Goal: Task Accomplishment & Management: Manage account settings

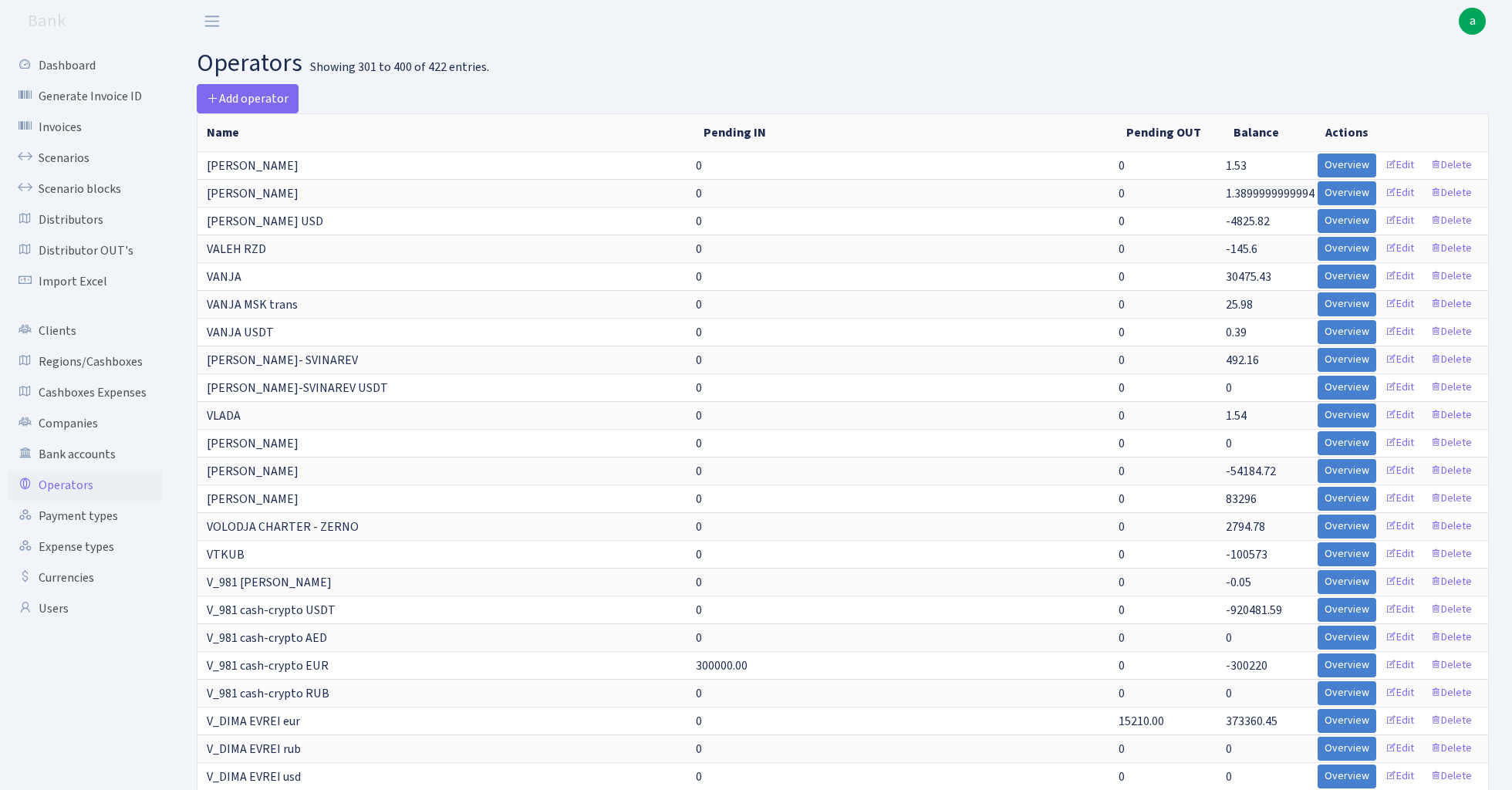
select select "100"
click at [65, 156] on link "Scenarios" at bounding box center [84, 157] width 154 height 30
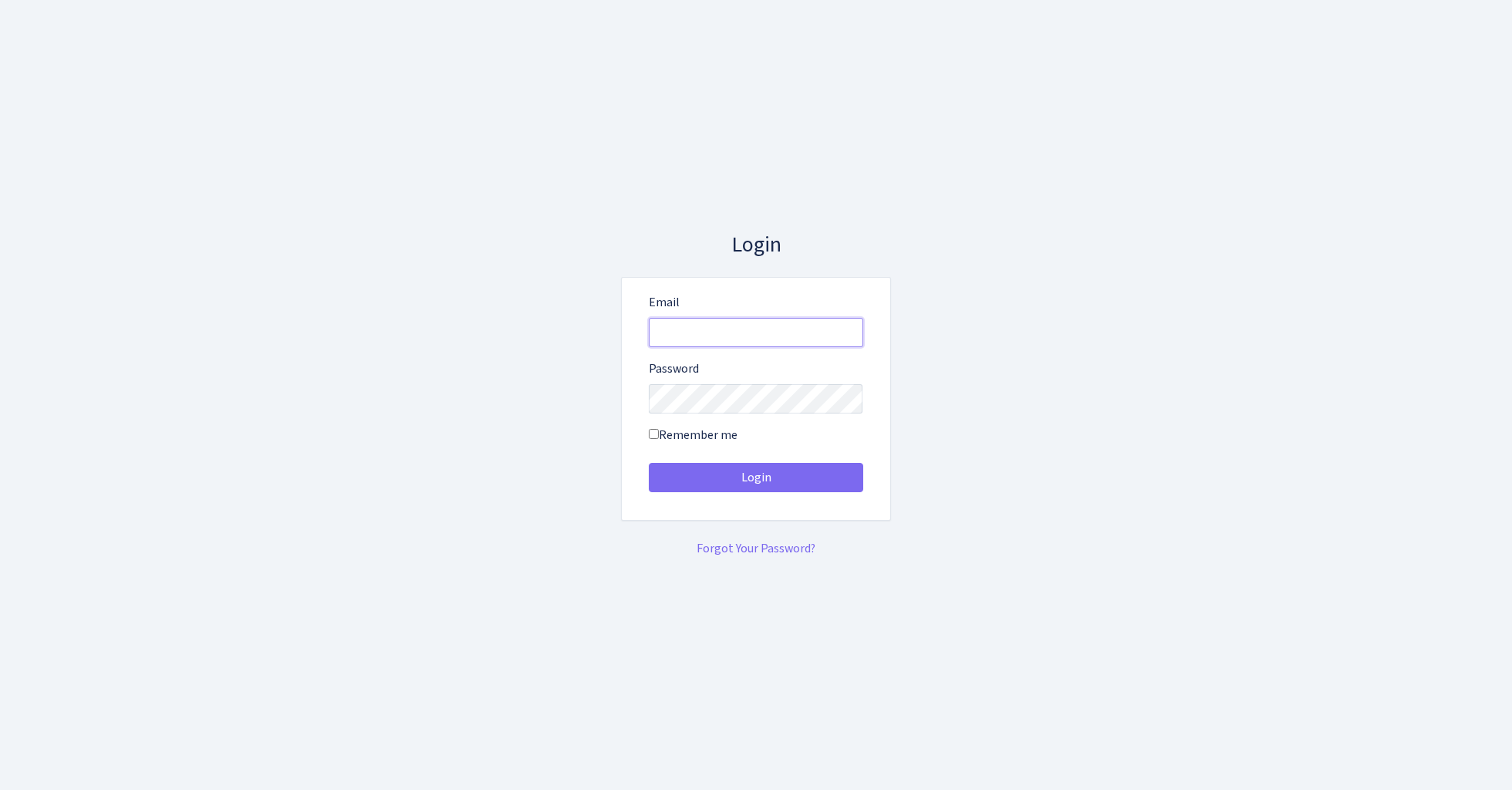
type input "admin@bank.com"
click at [756, 476] on button "Login" at bounding box center [756, 477] width 215 height 30
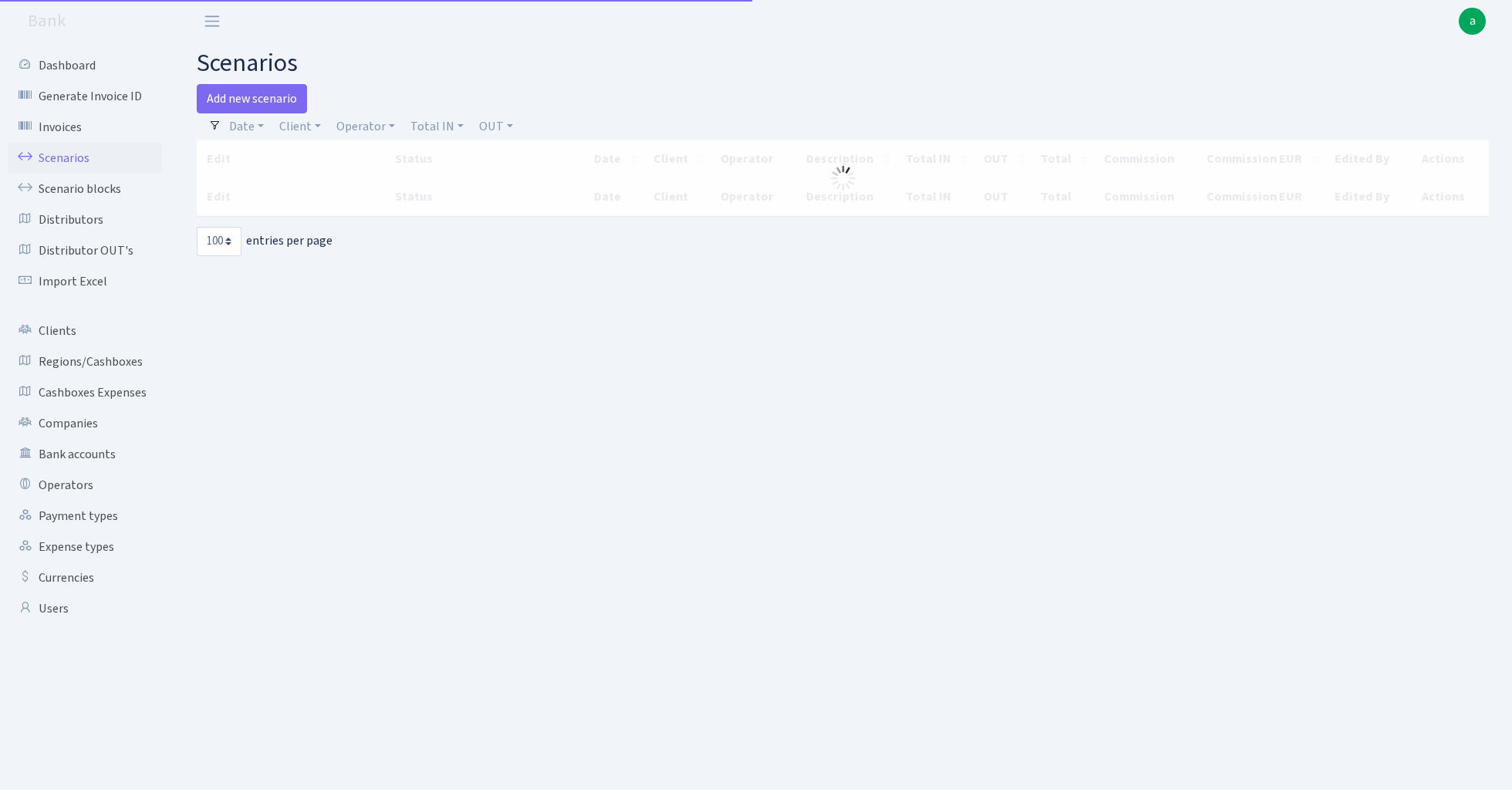
select select "100"
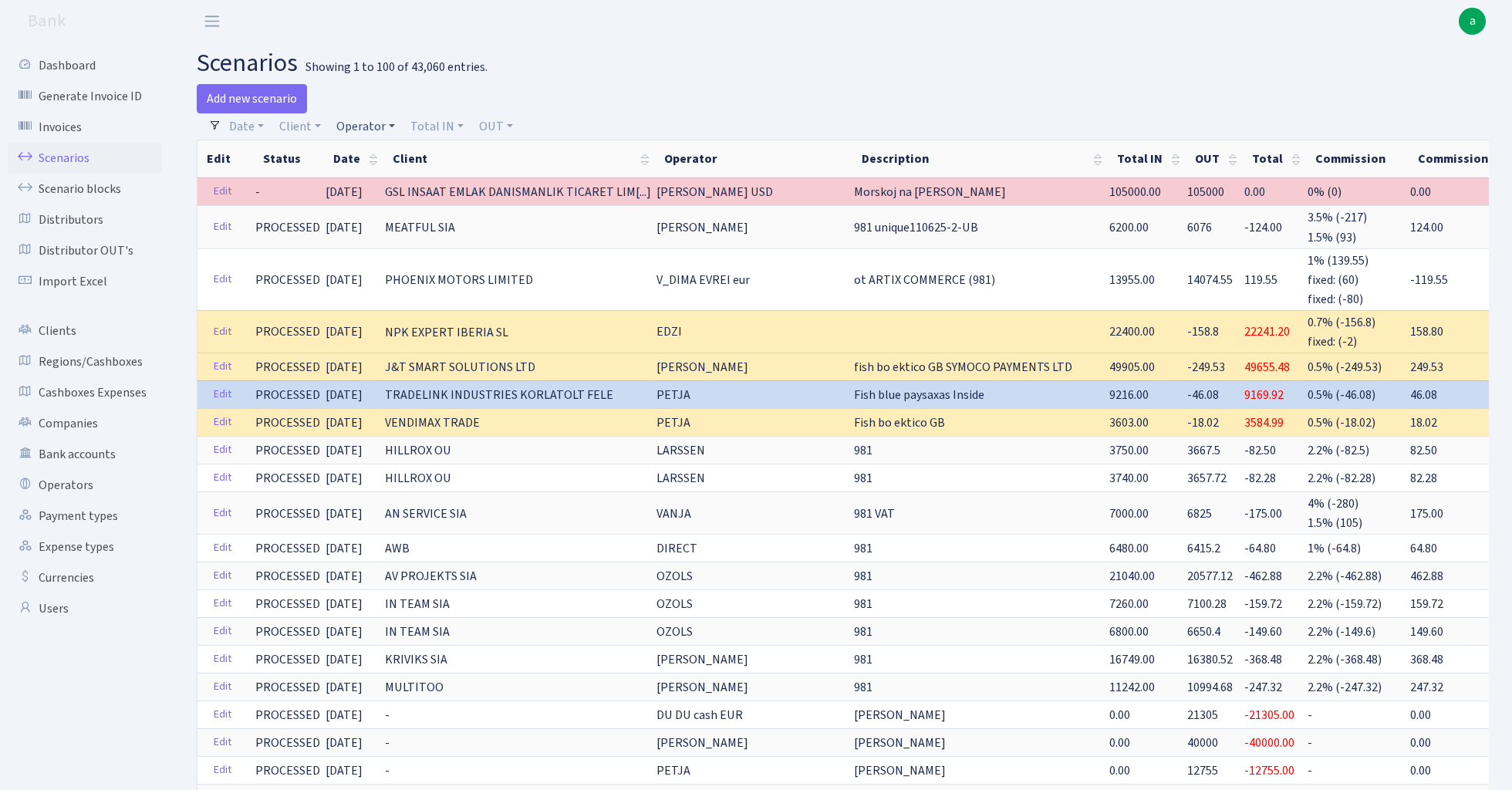
click at [367, 122] on link "Operator" at bounding box center [366, 126] width 71 height 26
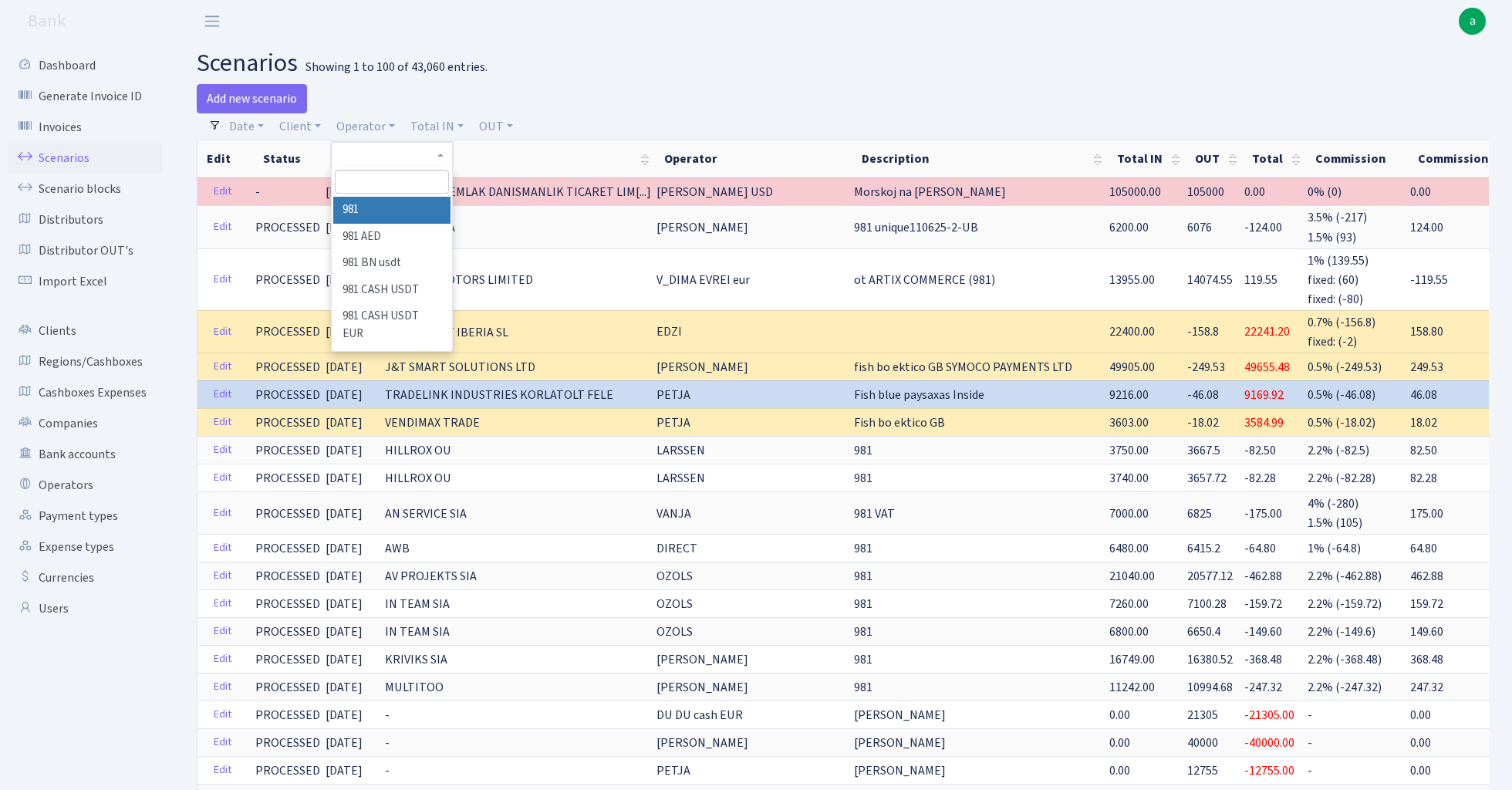
click at [398, 187] on input "search" at bounding box center [391, 182] width 113 height 24
type input "sve"
click at [394, 233] on li "SVEN MSK" at bounding box center [391, 236] width 117 height 27
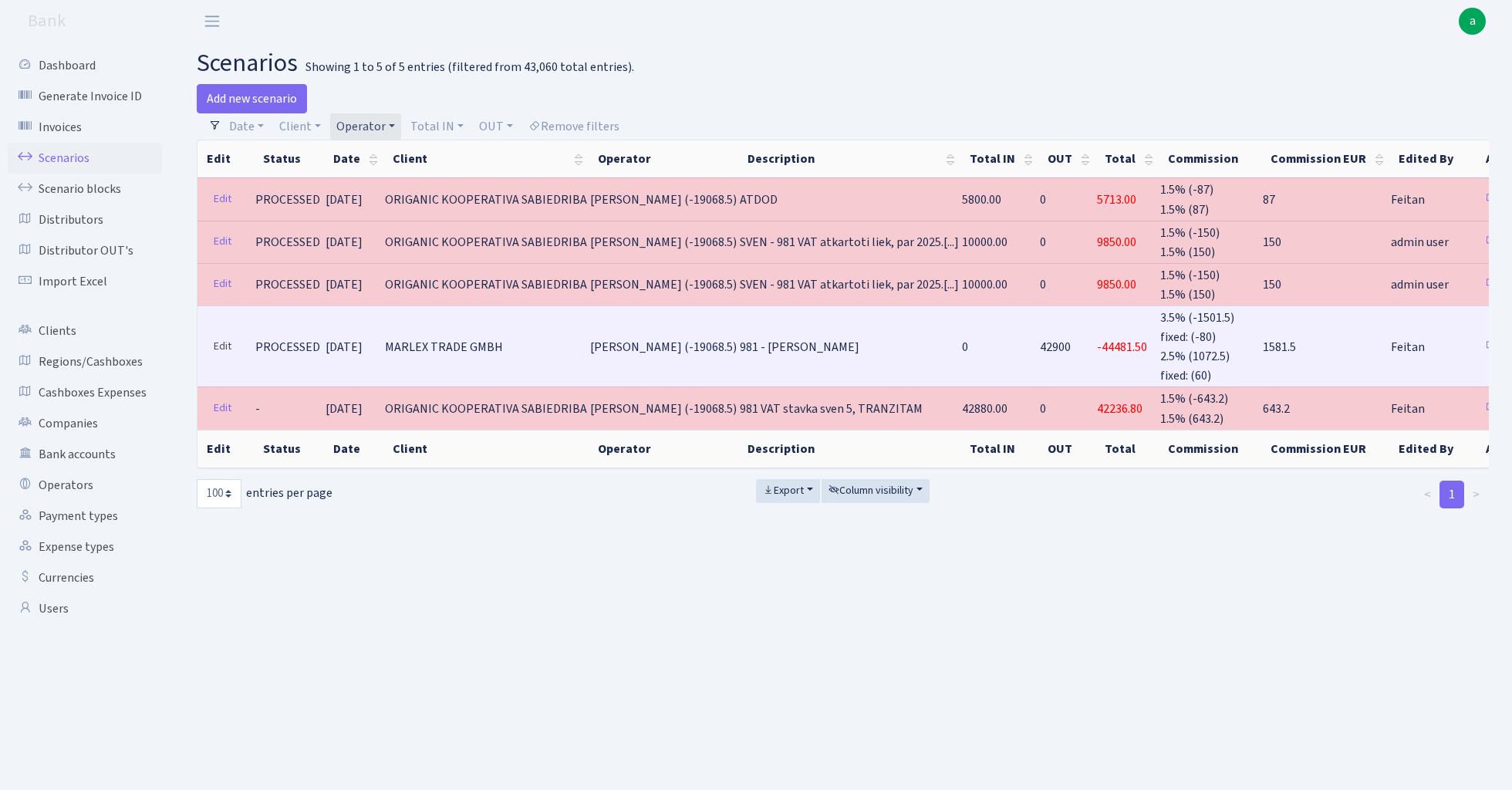
click at [216, 338] on link "Edit" at bounding box center [223, 347] width 31 height 24
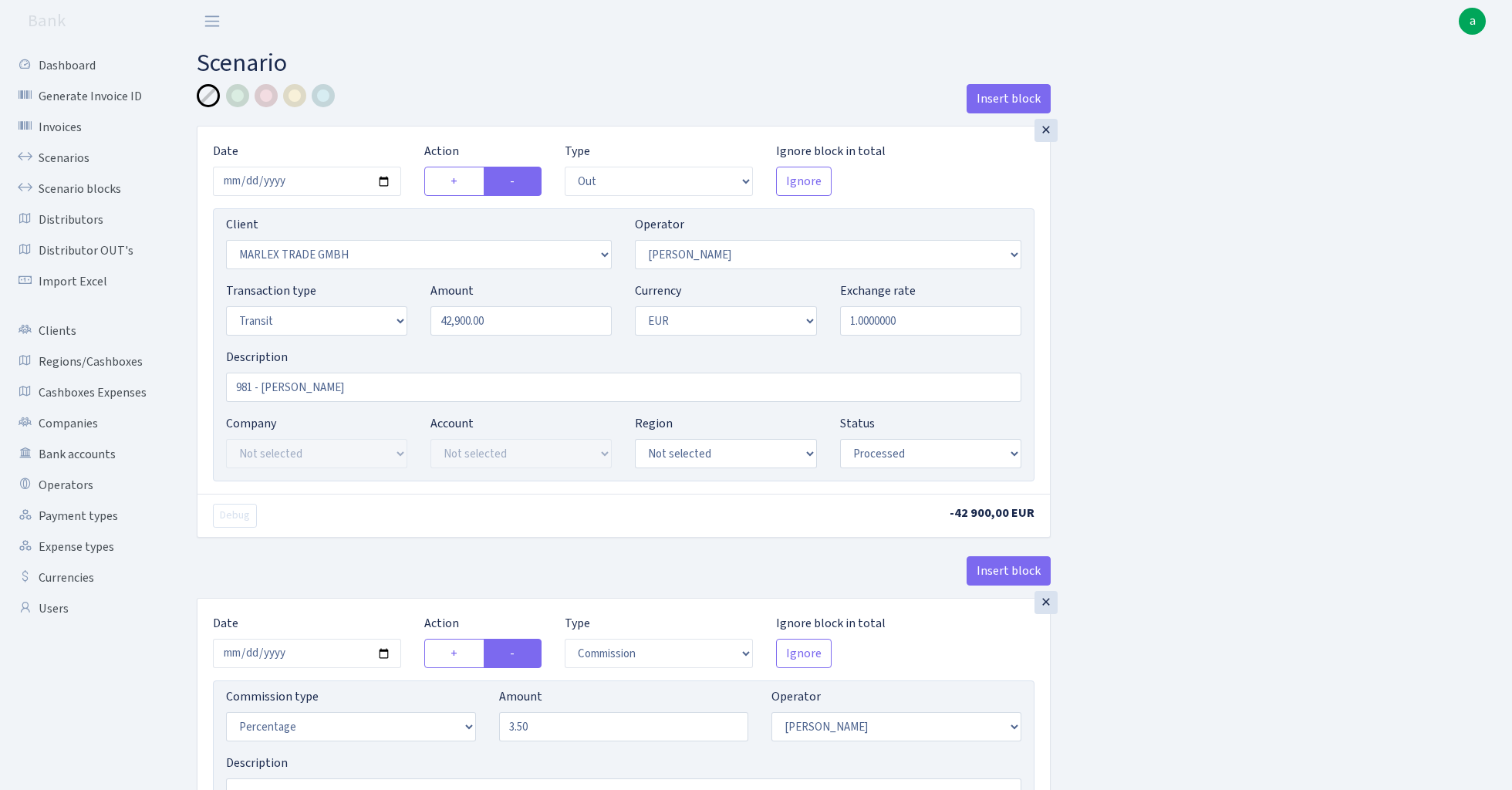
select select "out"
select select "3027"
select select "376"
select select "5"
select select "1"
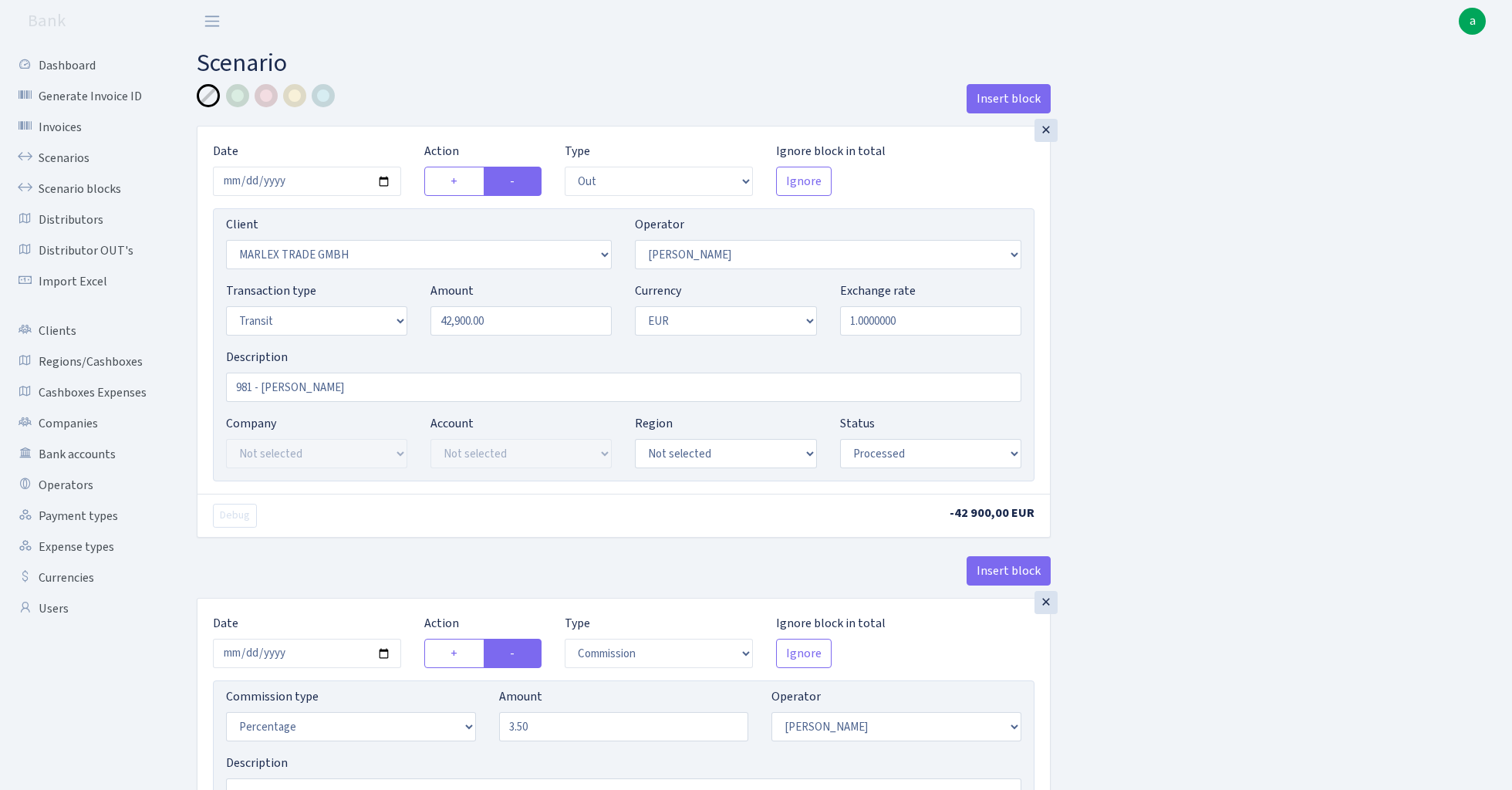
select select "processed"
select select "commission"
select select "376"
select select "processed"
select select "commission"
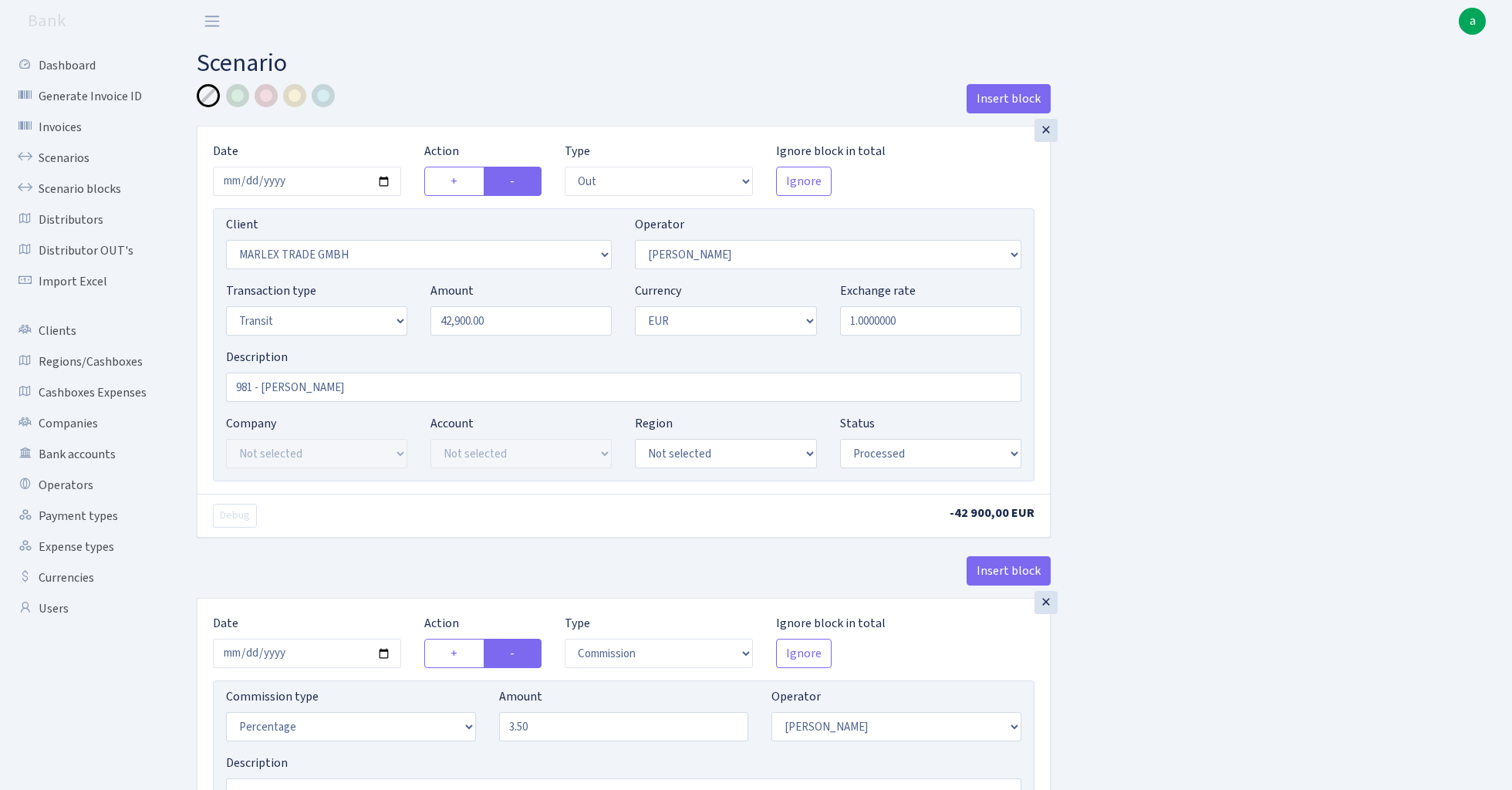
select select "fixed"
select select "376"
select select "processed"
select select "in"
select select "2448"
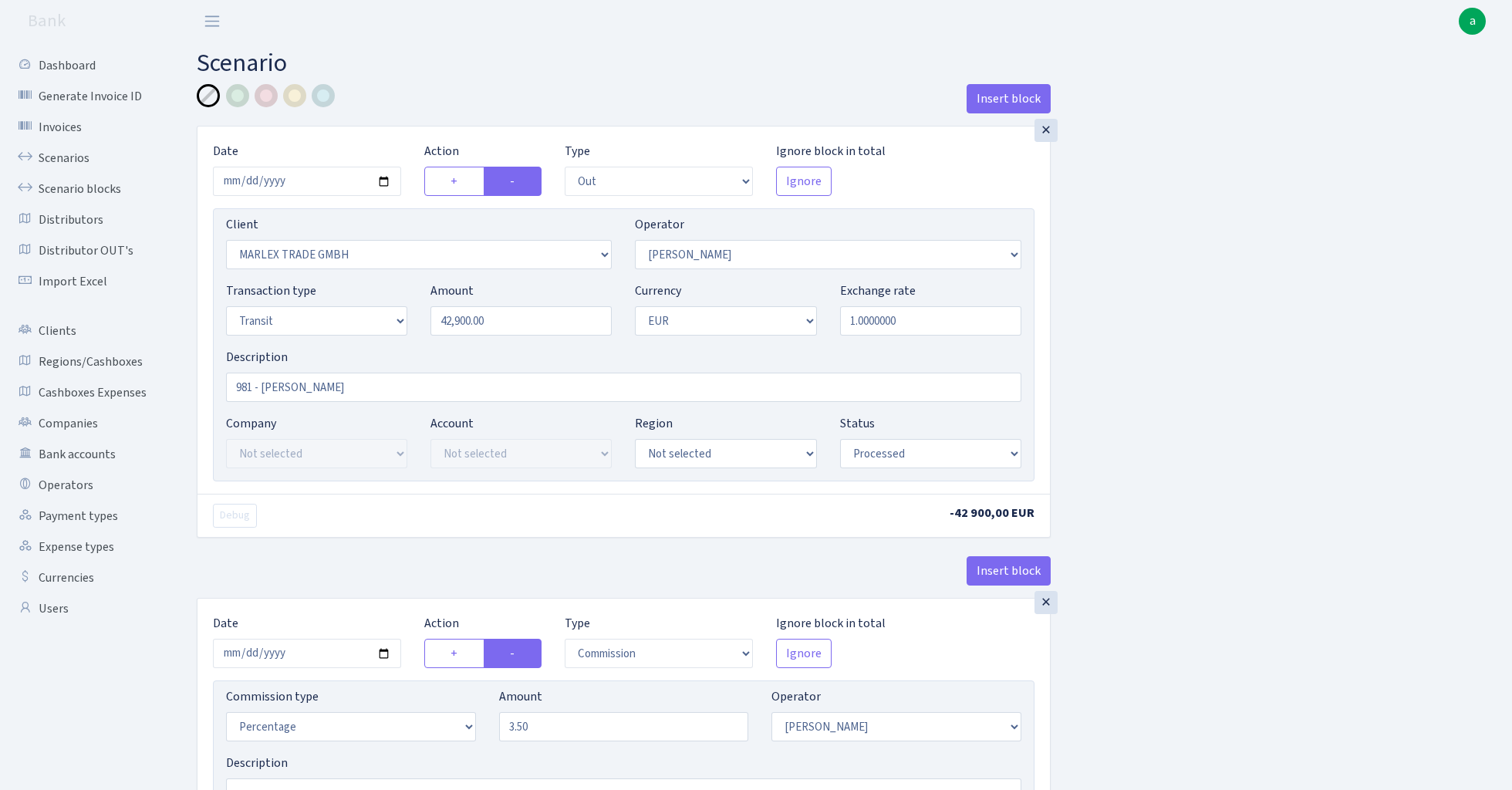
select select "61"
select select "5"
select select "1"
select select "processed"
select select "commission"
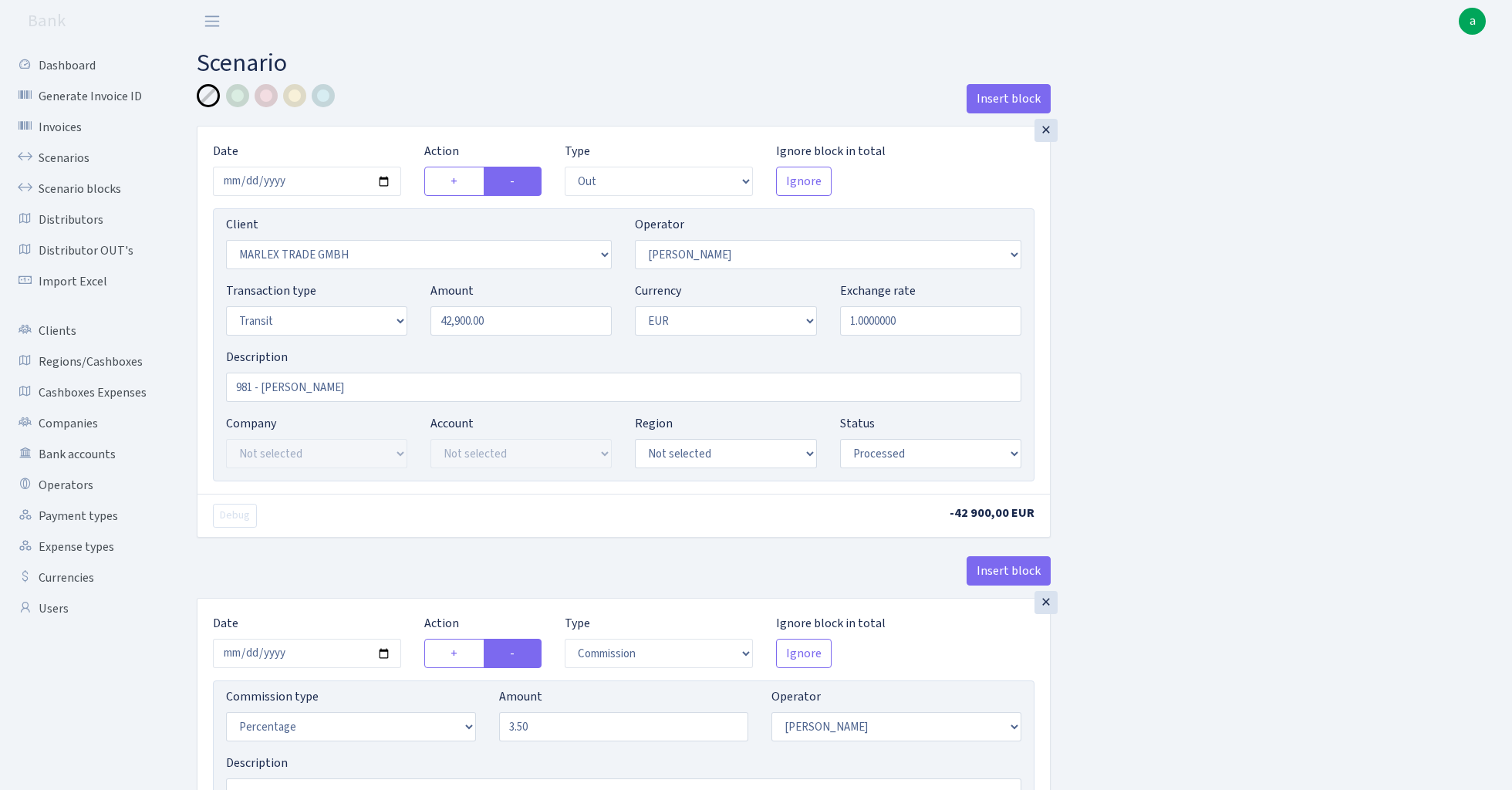
select select "61"
select select "processed"
select select "commission"
select select "fixed"
select select "61"
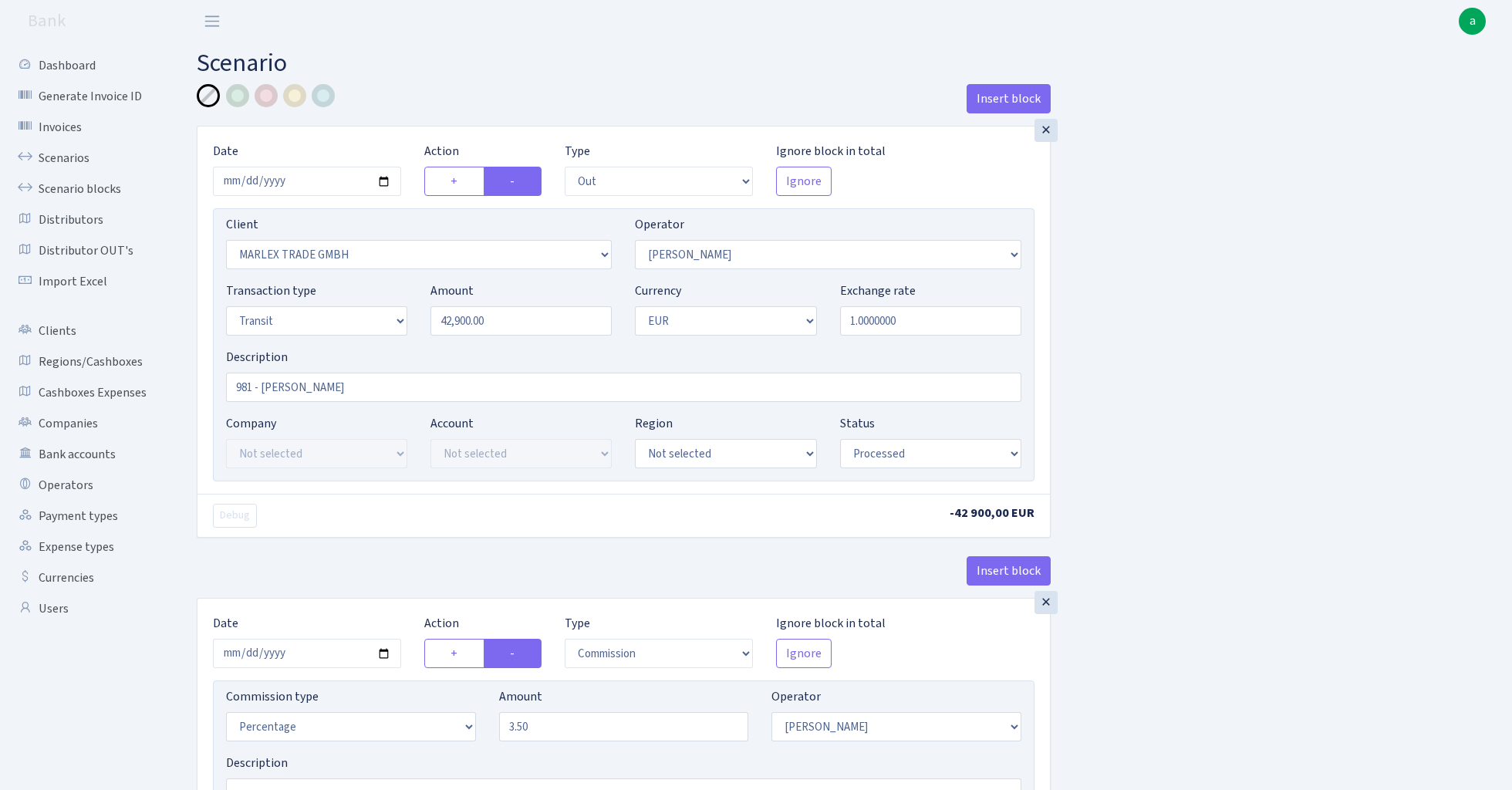
select select "processed"
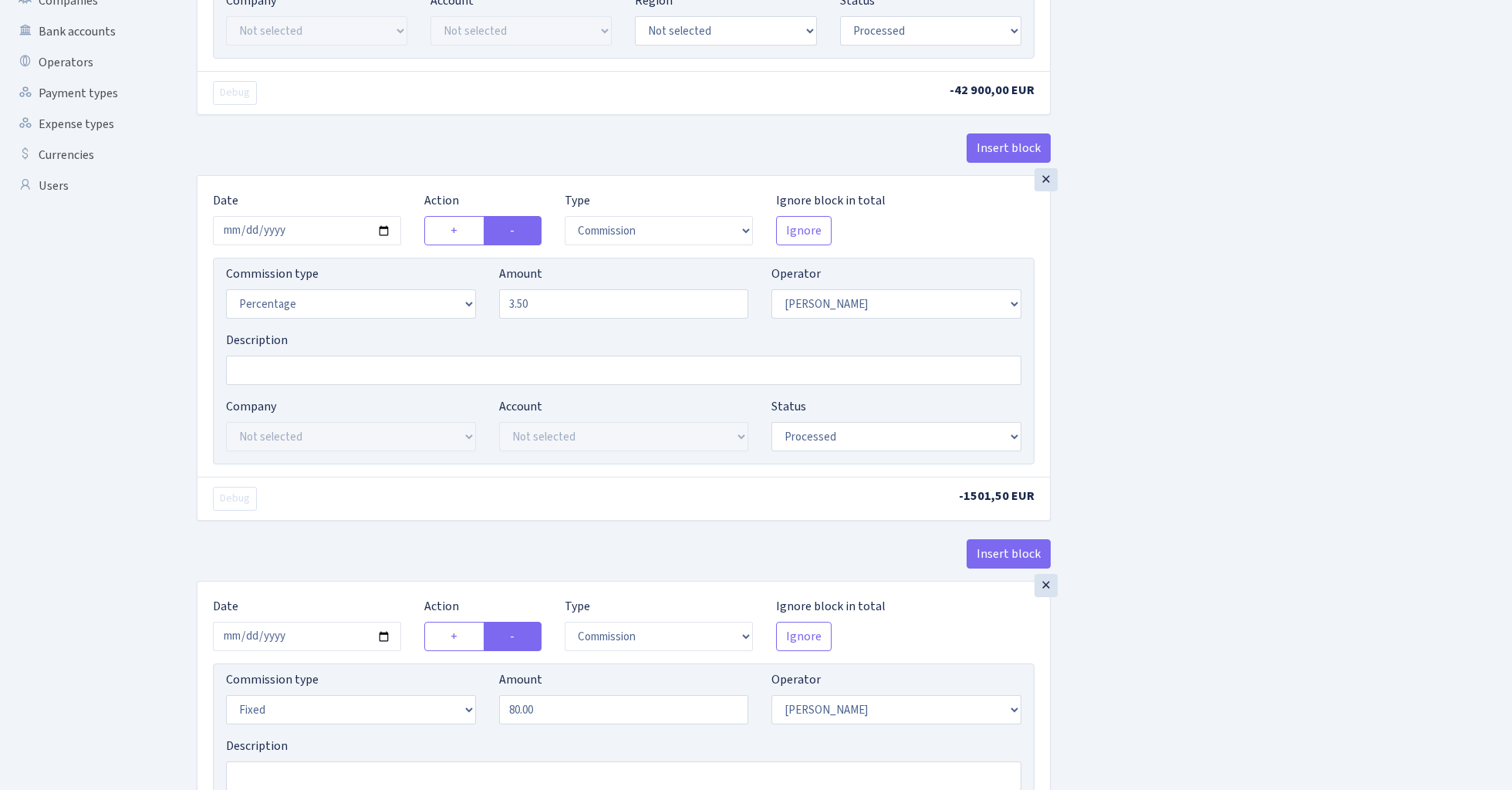
scroll to position [423, 0]
click at [566, 306] on input "3.50" at bounding box center [624, 303] width 250 height 30
type input "5.00"
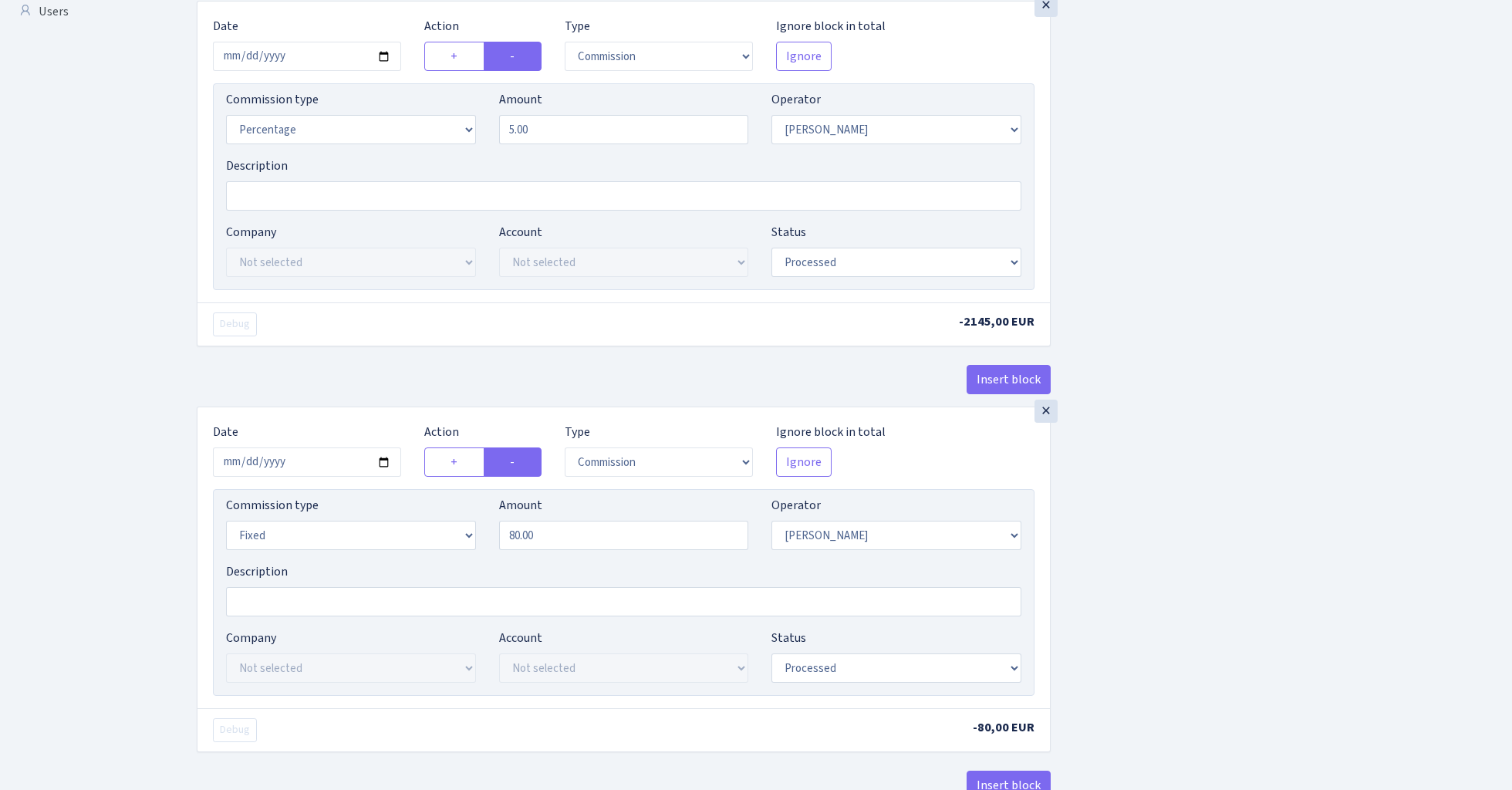
scroll to position [612, 0]
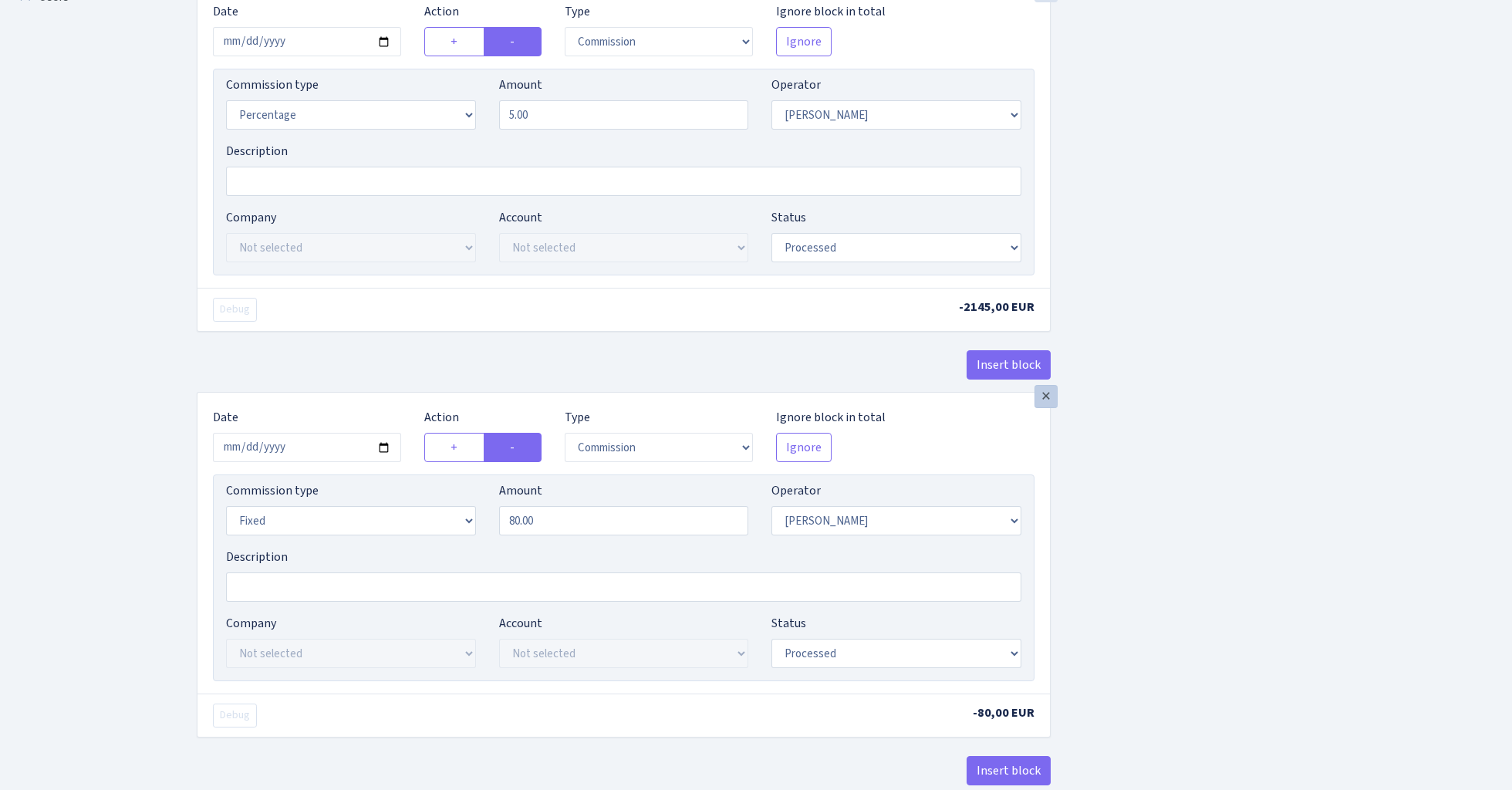
click at [1043, 402] on div "×" at bounding box center [1046, 396] width 23 height 23
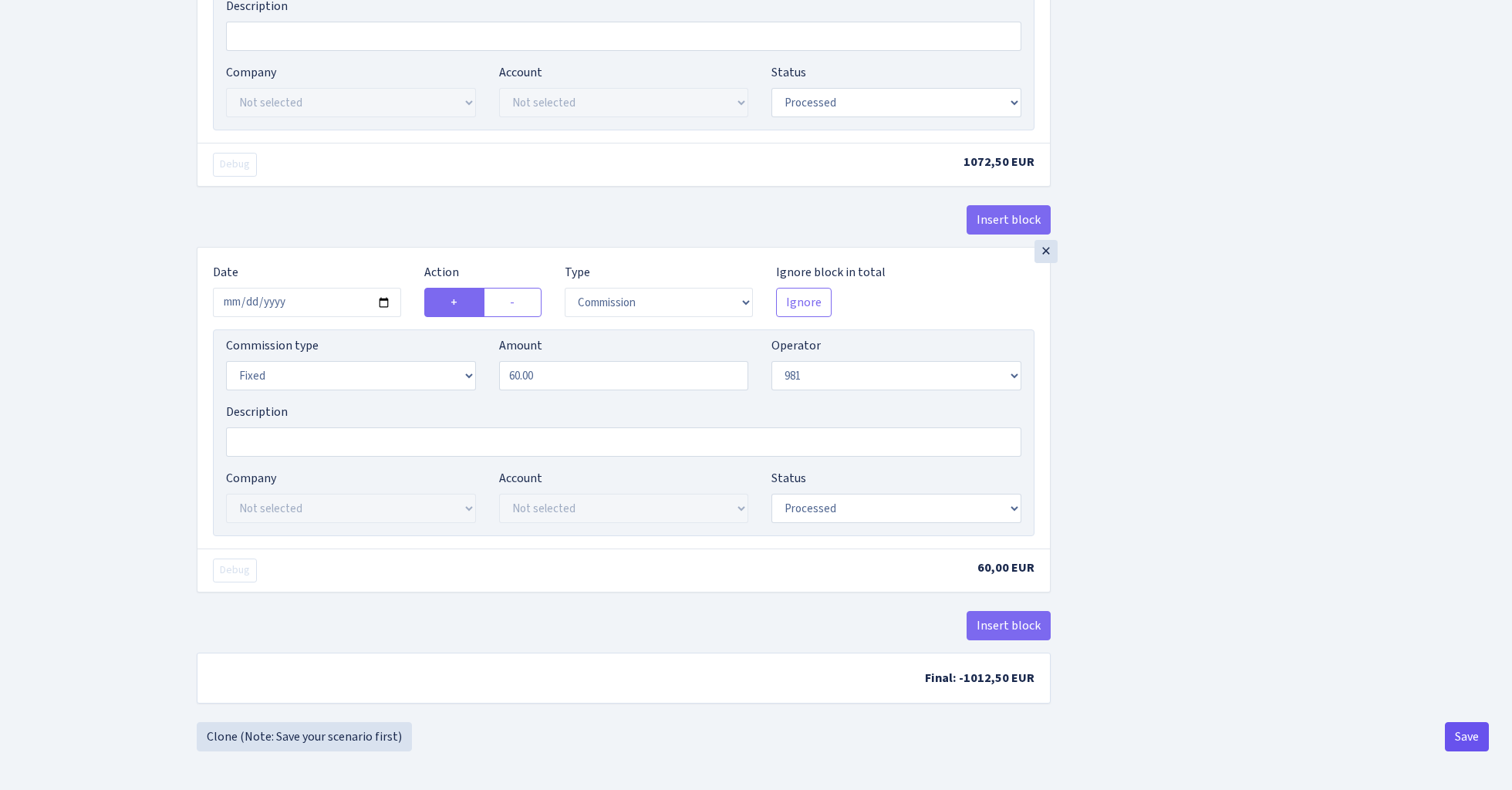
scroll to position [1645, 0]
click at [1461, 727] on button "Save" at bounding box center [1467, 737] width 44 height 30
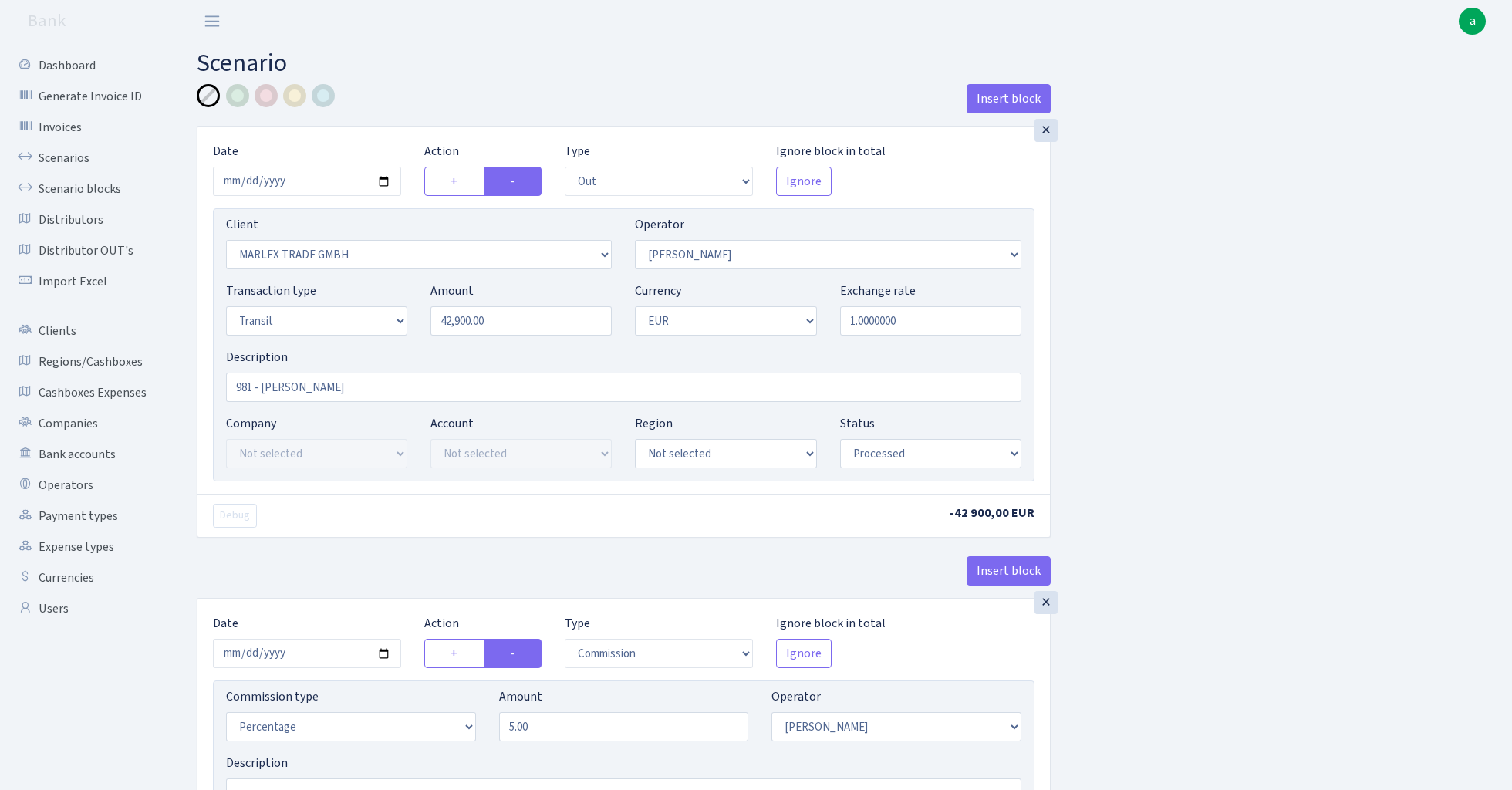
select select "out"
select select "3027"
select select "376"
select select "5"
select select "1"
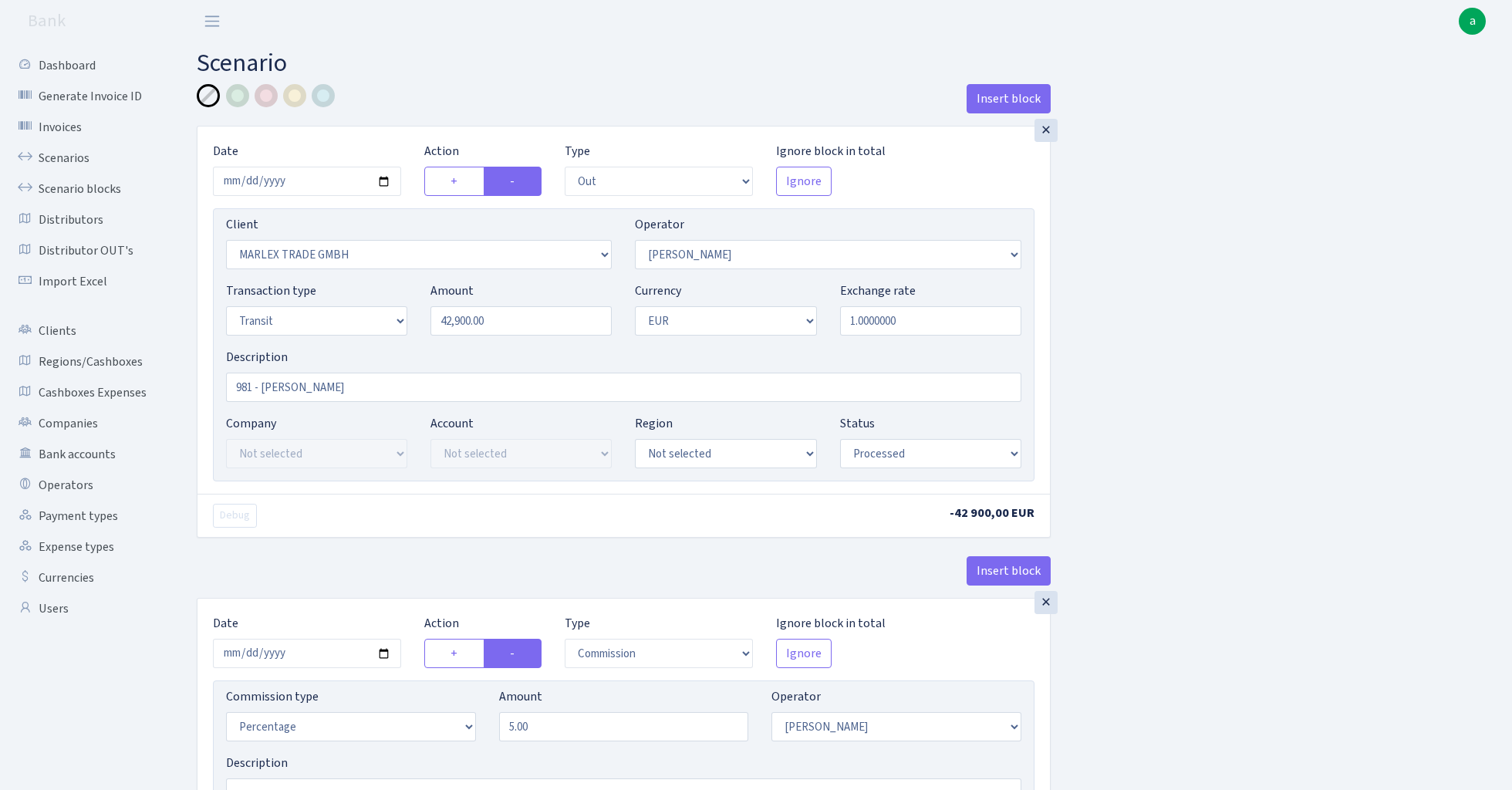
select select "processed"
select select "commission"
select select "376"
select select "processed"
select select "in"
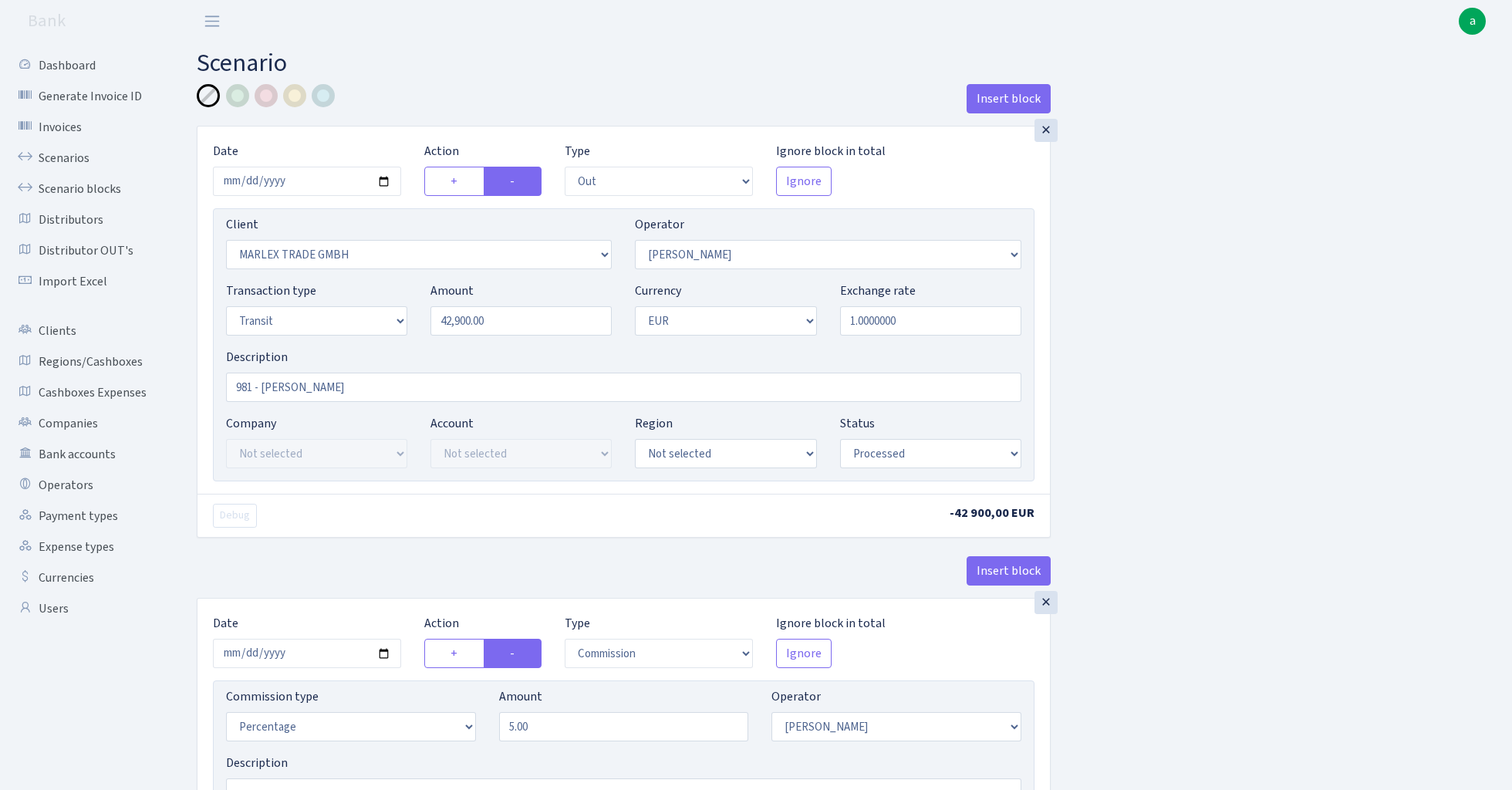
select select "2448"
select select "61"
select select "5"
select select "1"
select select "processed"
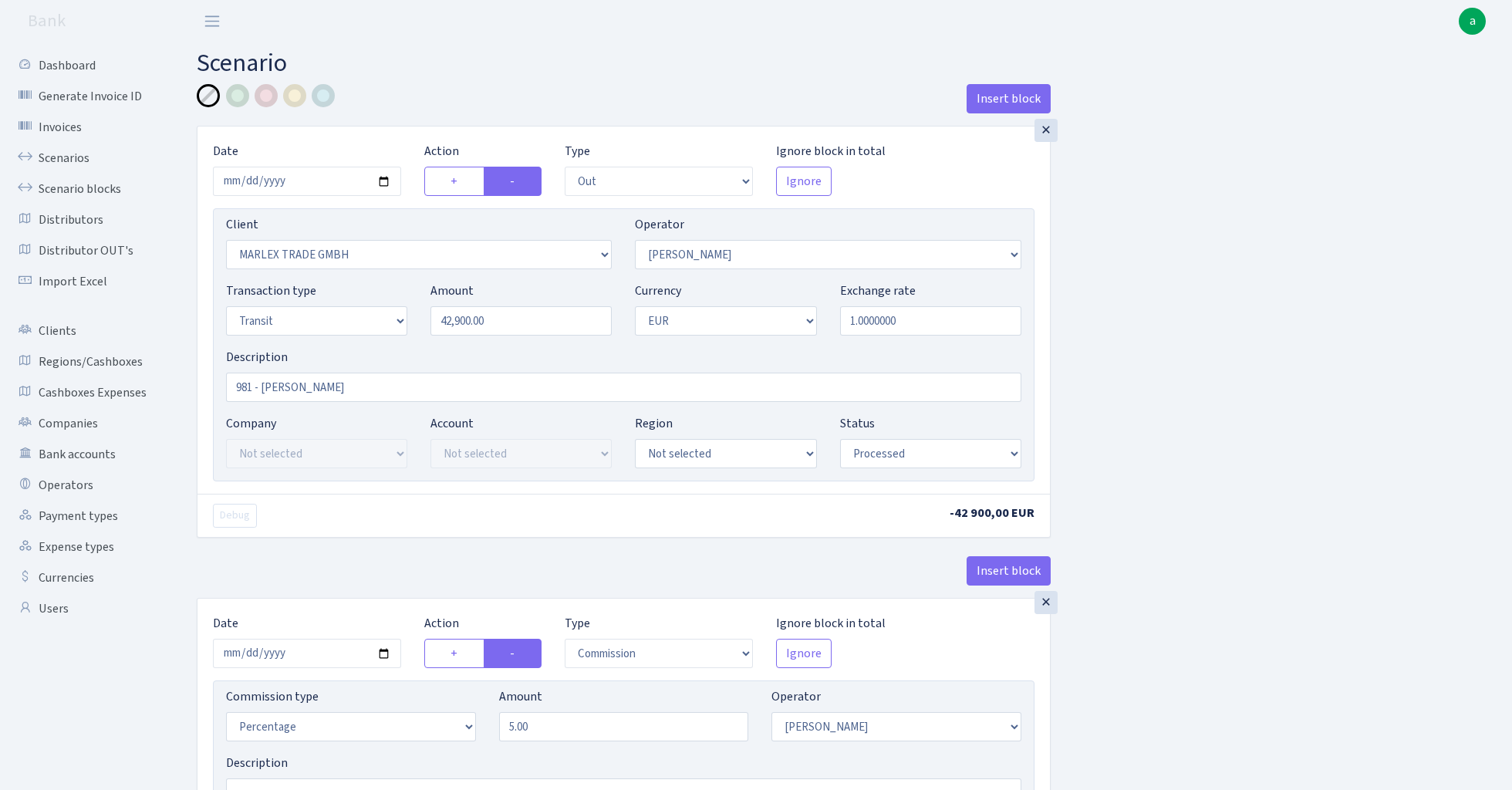
select select "commission"
select select "61"
select select "processed"
select select "commission"
select select "fixed"
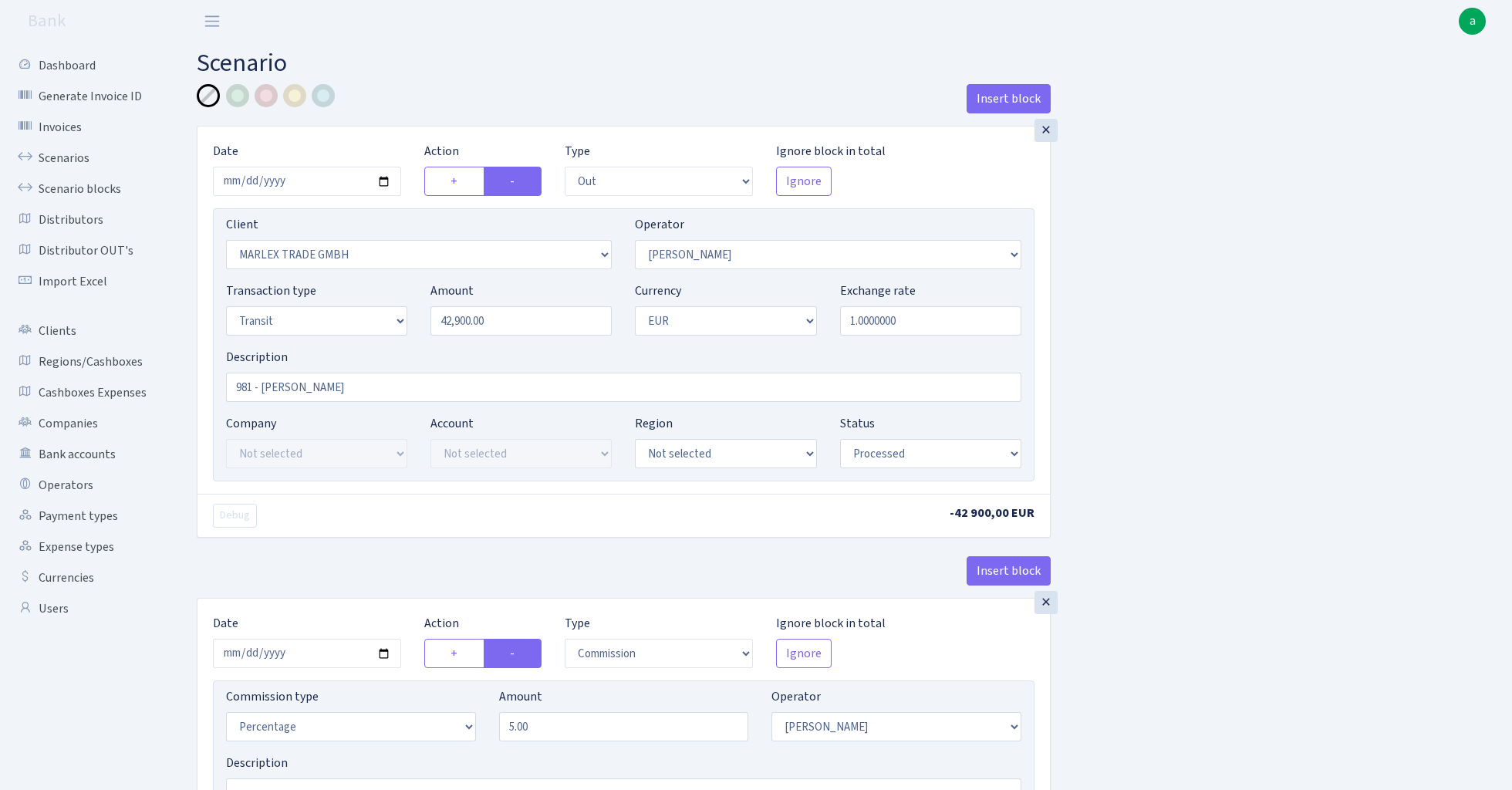
select select "61"
select select "processed"
click at [62, 156] on link "Scenarios" at bounding box center [84, 157] width 154 height 30
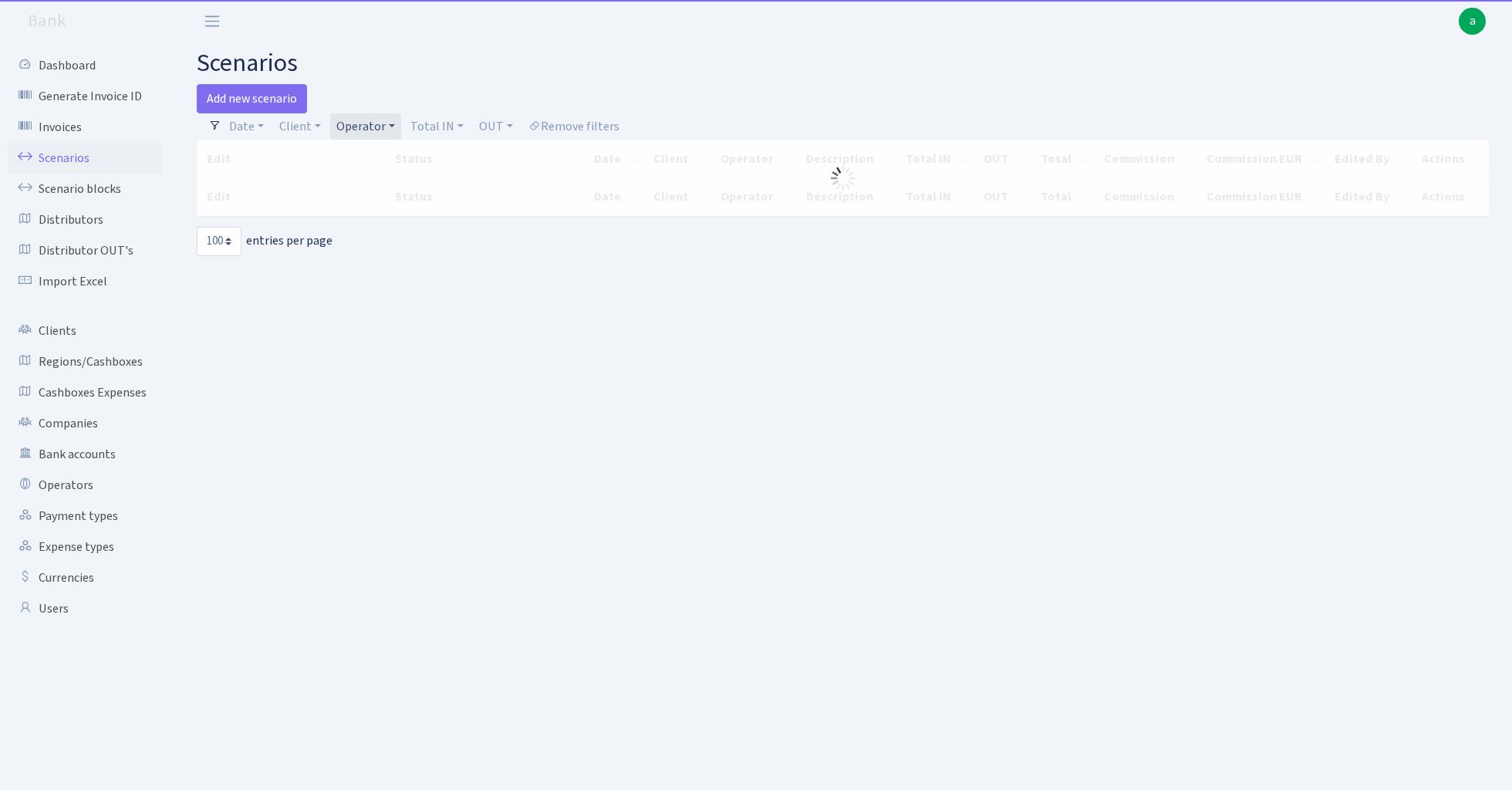
select select "100"
